Goal: Task Accomplishment & Management: Manage account settings

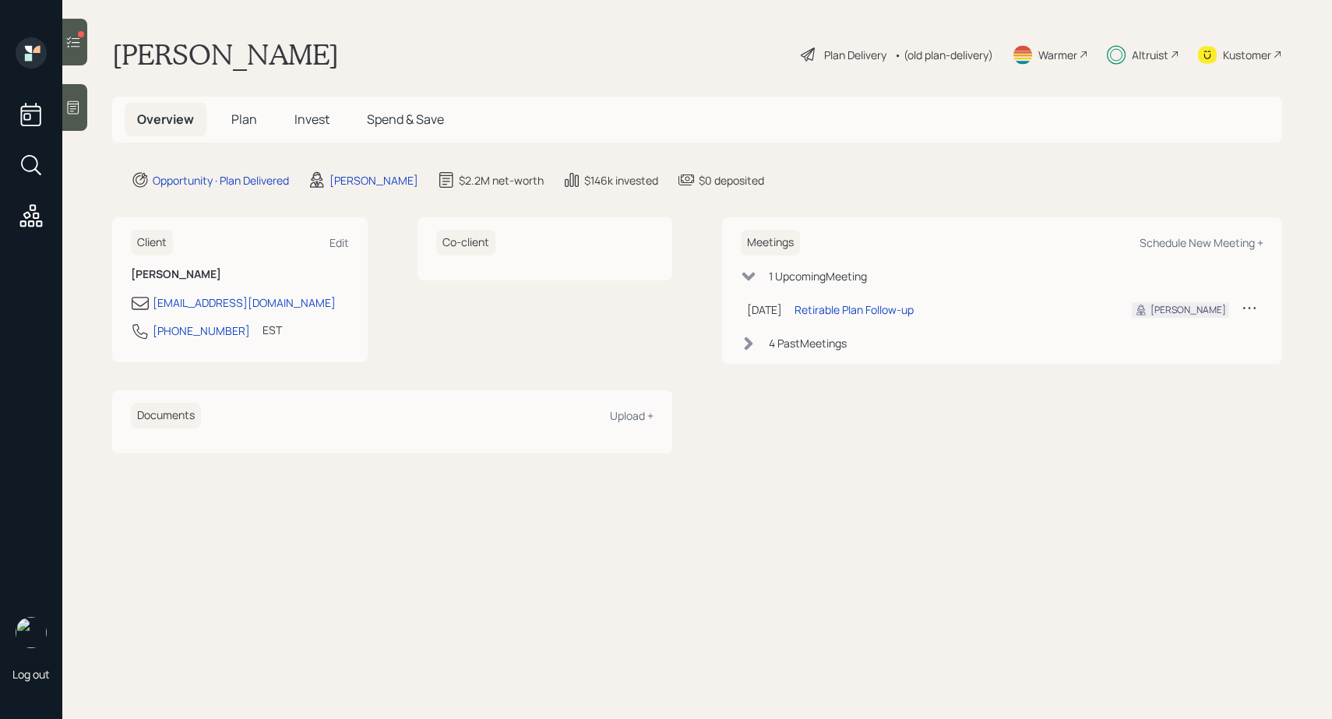
click at [76, 48] on icon at bounding box center [73, 42] width 16 height 16
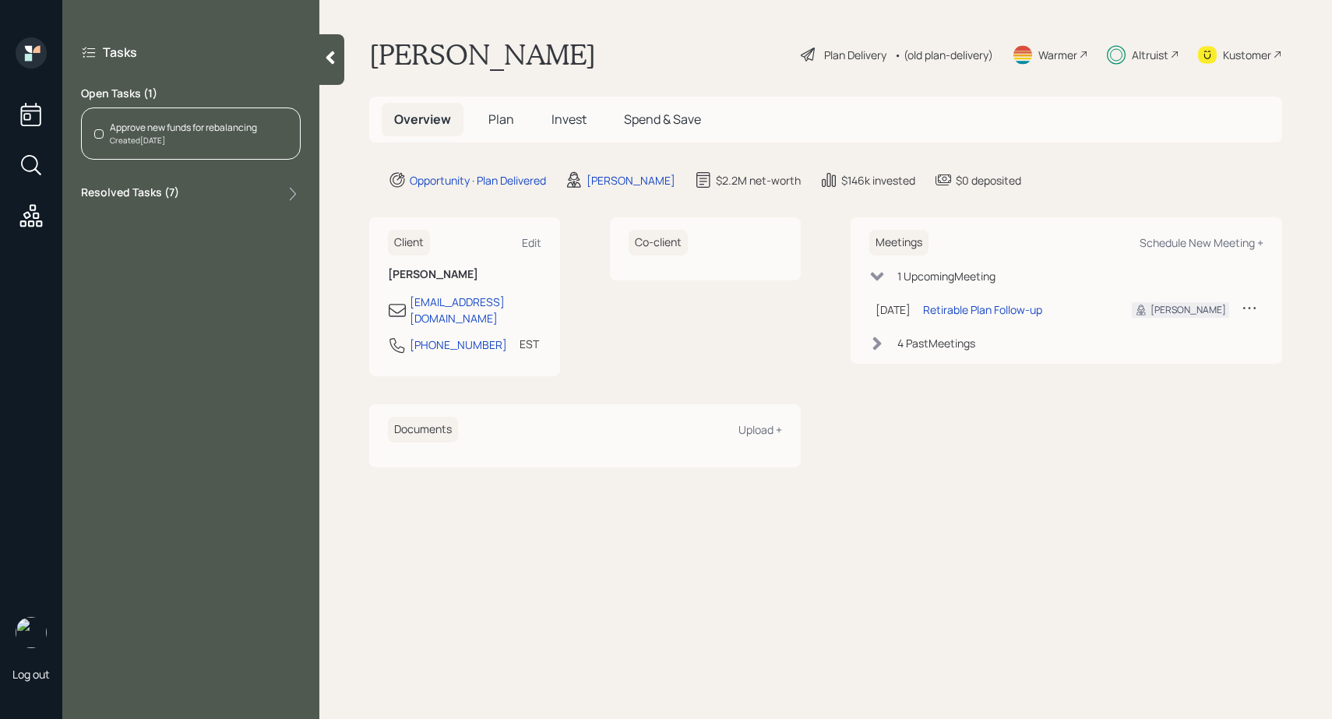
click at [172, 130] on div "Approve new funds for rebalancing" at bounding box center [183, 128] width 147 height 14
click at [169, 195] on label "Resolved Tasks ( 7 )" at bounding box center [130, 194] width 98 height 19
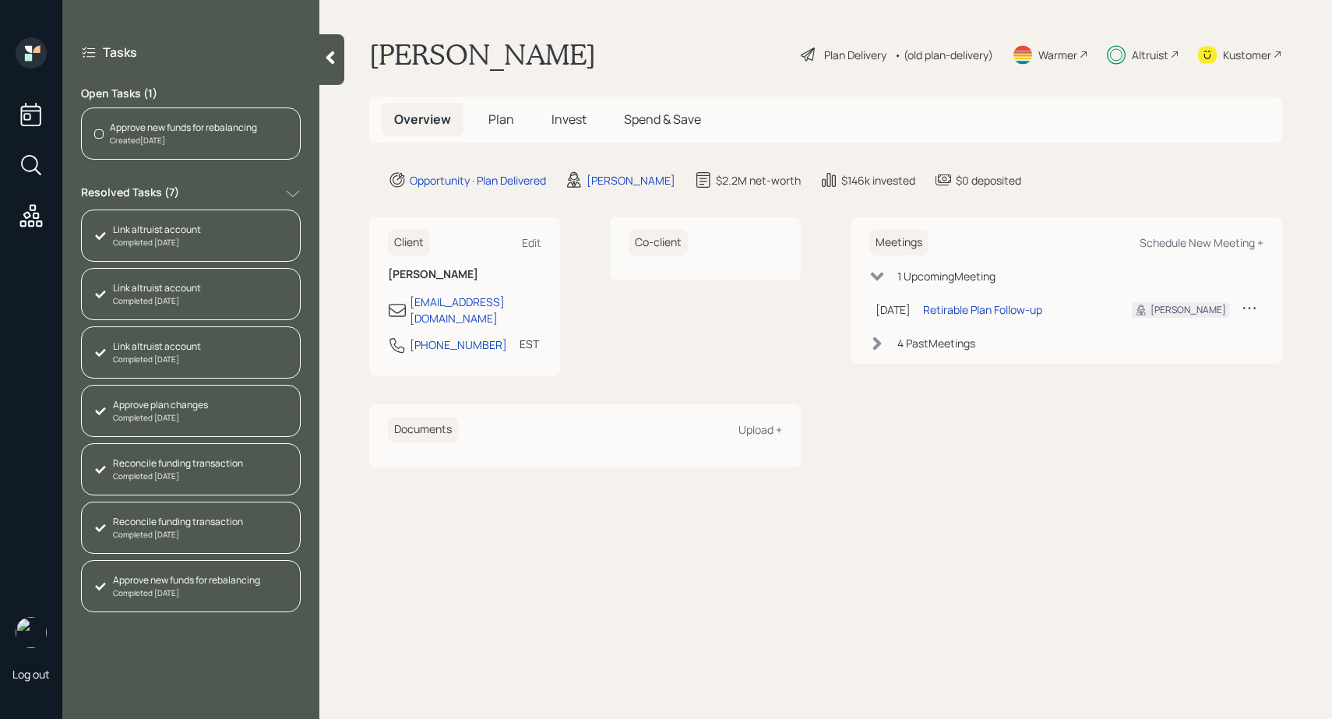
click at [329, 70] on div at bounding box center [331, 59] width 25 height 51
